Goal: Check status: Check status

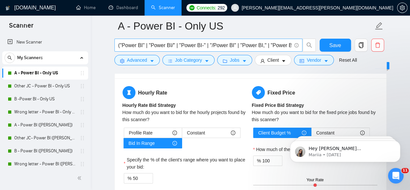
scroll to position [1052, 0]
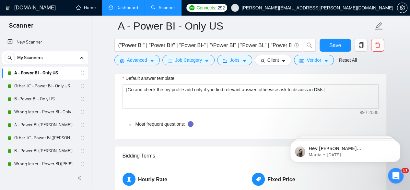
drag, startPoint x: 90, startPoint y: 9, endPoint x: 116, endPoint y: 6, distance: 26.7
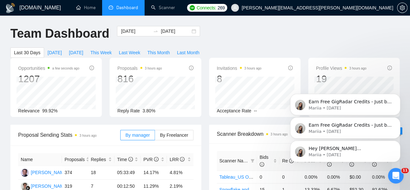
click at [398, 121] on icon "Dismiss notification" at bounding box center [398, 119] width 3 height 3
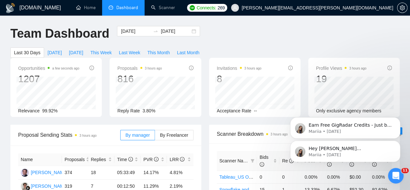
drag, startPoint x: 397, startPoint y: 117, endPoint x: 403, endPoint y: 109, distance: 10.3
click at [398, 118] on icon "Dismiss notification" at bounding box center [398, 119] width 3 height 3
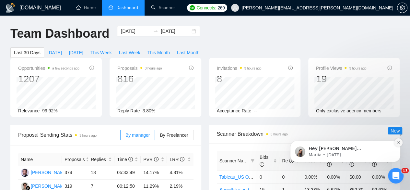
click at [399, 141] on icon "Dismiss notification" at bounding box center [399, 142] width 4 height 4
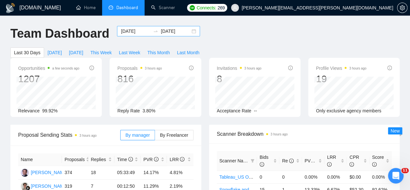
drag, startPoint x: 180, startPoint y: 30, endPoint x: 177, endPoint y: 31, distance: 3.8
click at [180, 30] on input "[DATE]" at bounding box center [176, 31] width 30 height 7
click at [127, 30] on input "[DATE]" at bounding box center [136, 31] width 30 height 7
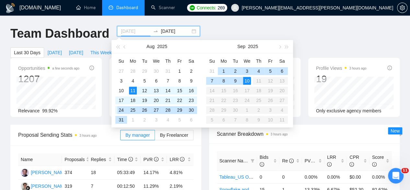
click at [121, 109] on div "24" at bounding box center [121, 110] width 8 height 8
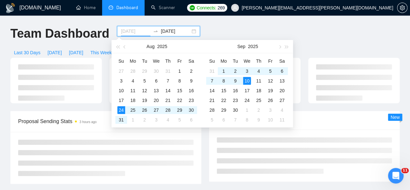
click at [123, 118] on div "By manager By Freelancer" at bounding box center [156, 121] width 73 height 21
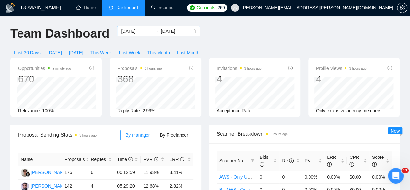
click at [129, 34] on input "[DATE]" at bounding box center [136, 31] width 30 height 7
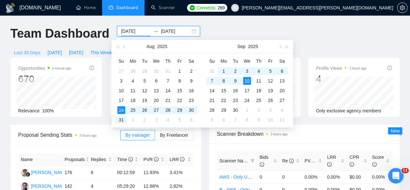
click at [41, 49] on span "Last 30 Days" at bounding box center [27, 52] width 27 height 7
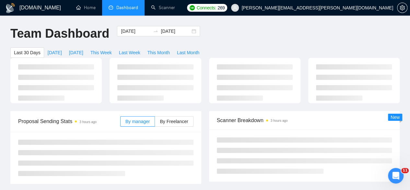
type input "[DATE]"
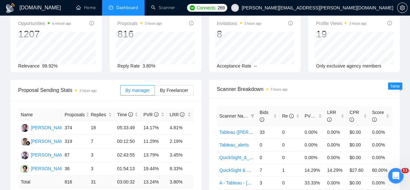
scroll to position [43, 0]
